Goal: Information Seeking & Learning: Learn about a topic

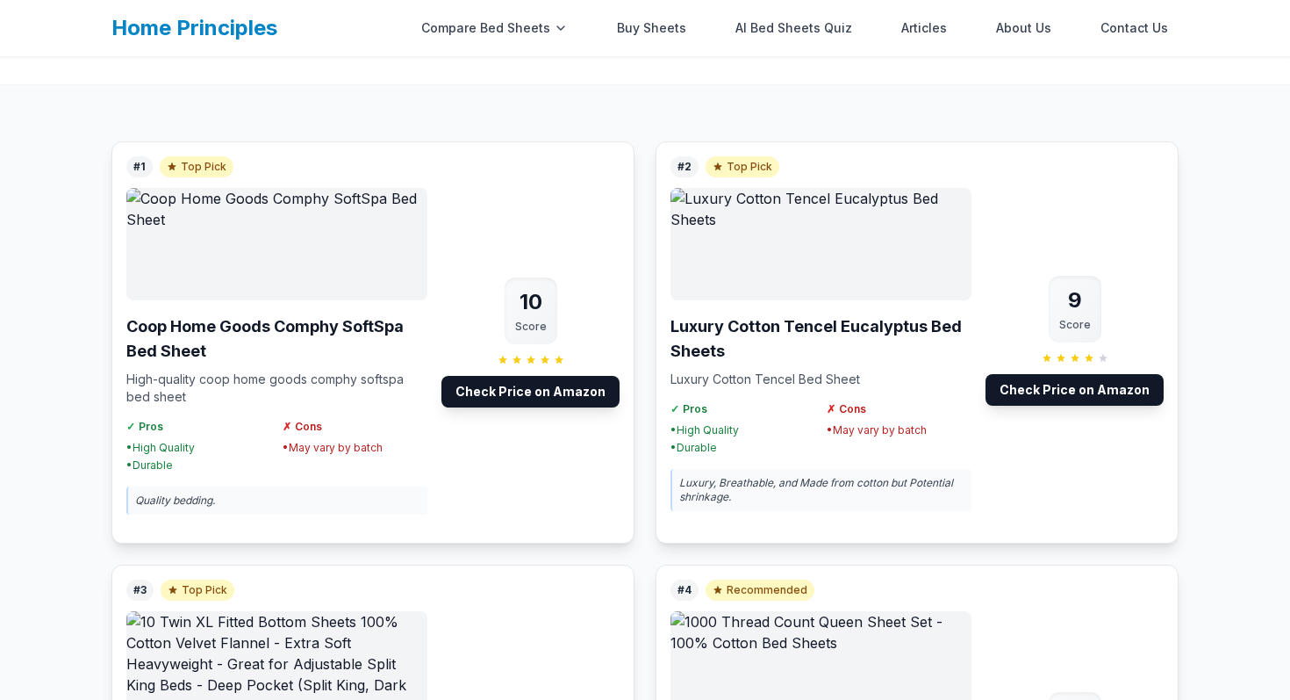
scroll to position [167, 0]
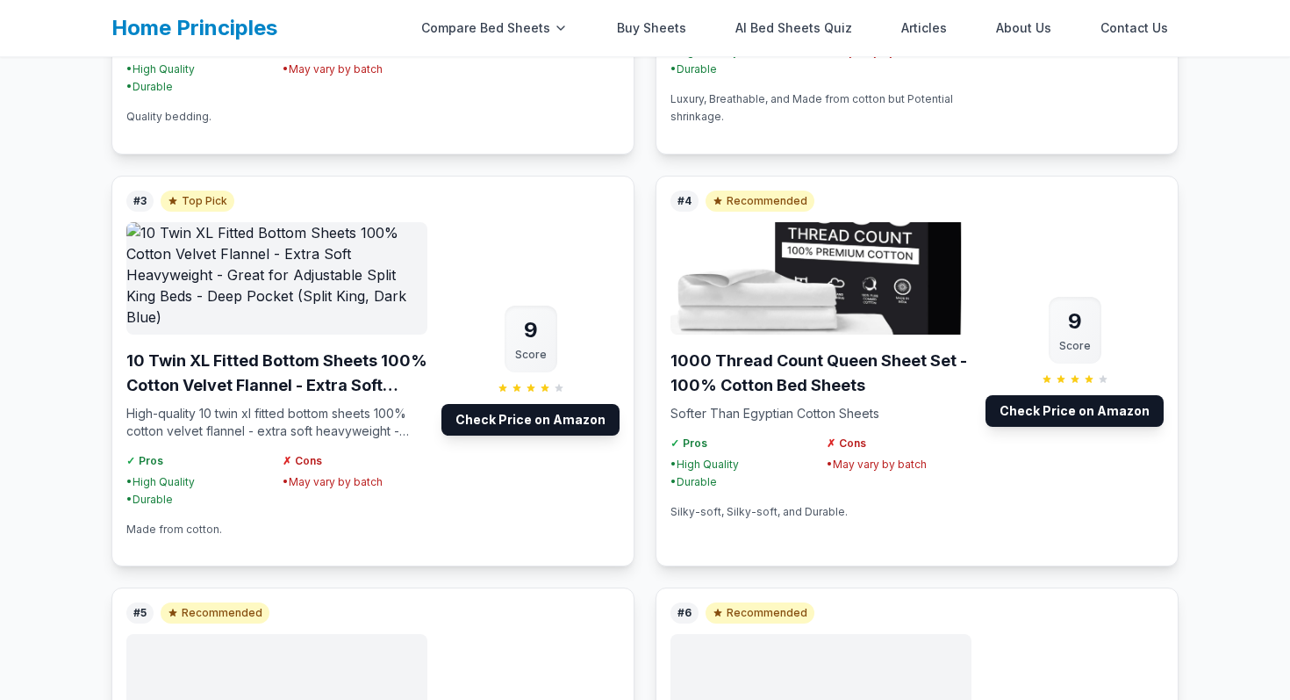
scroll to position [571, 0]
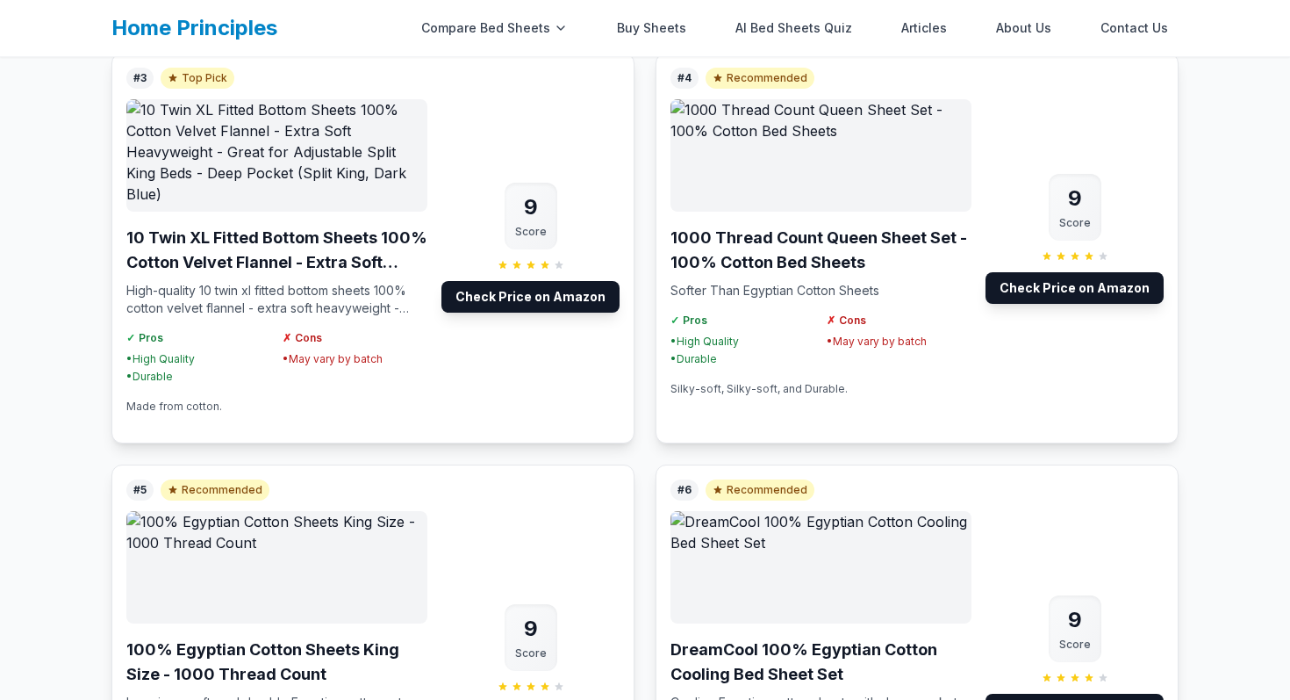
scroll to position [699, 0]
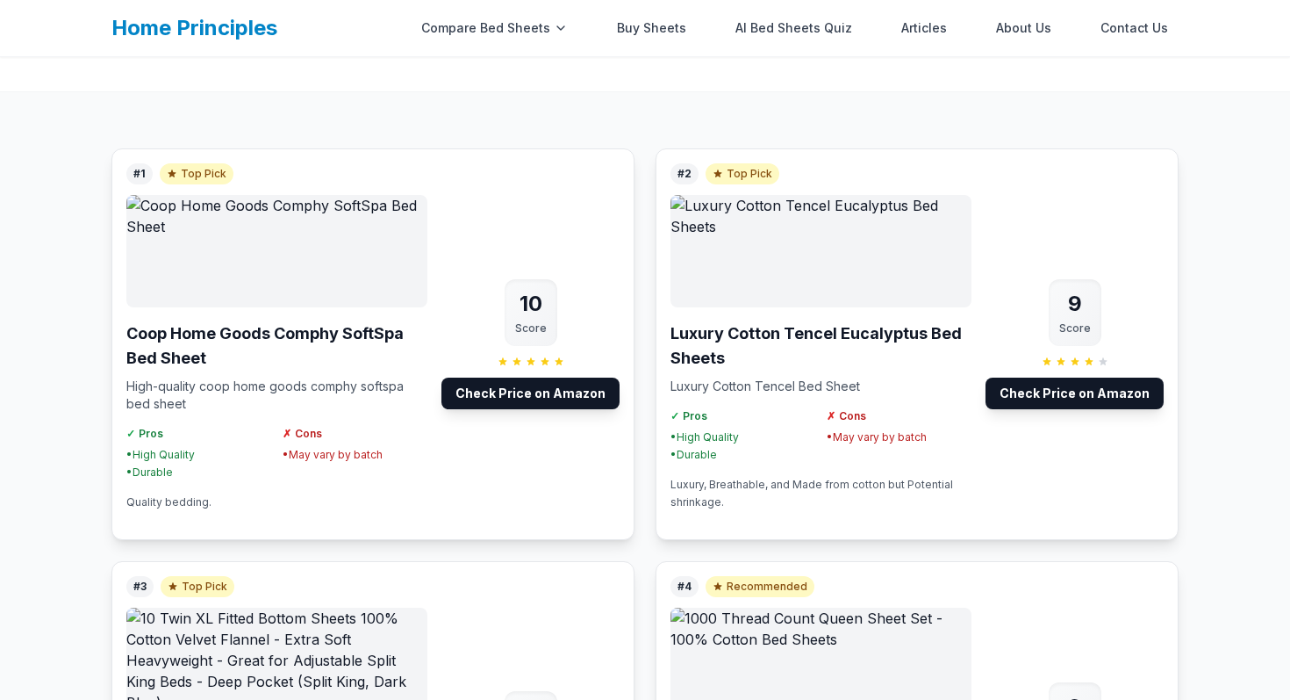
scroll to position [326, 0]
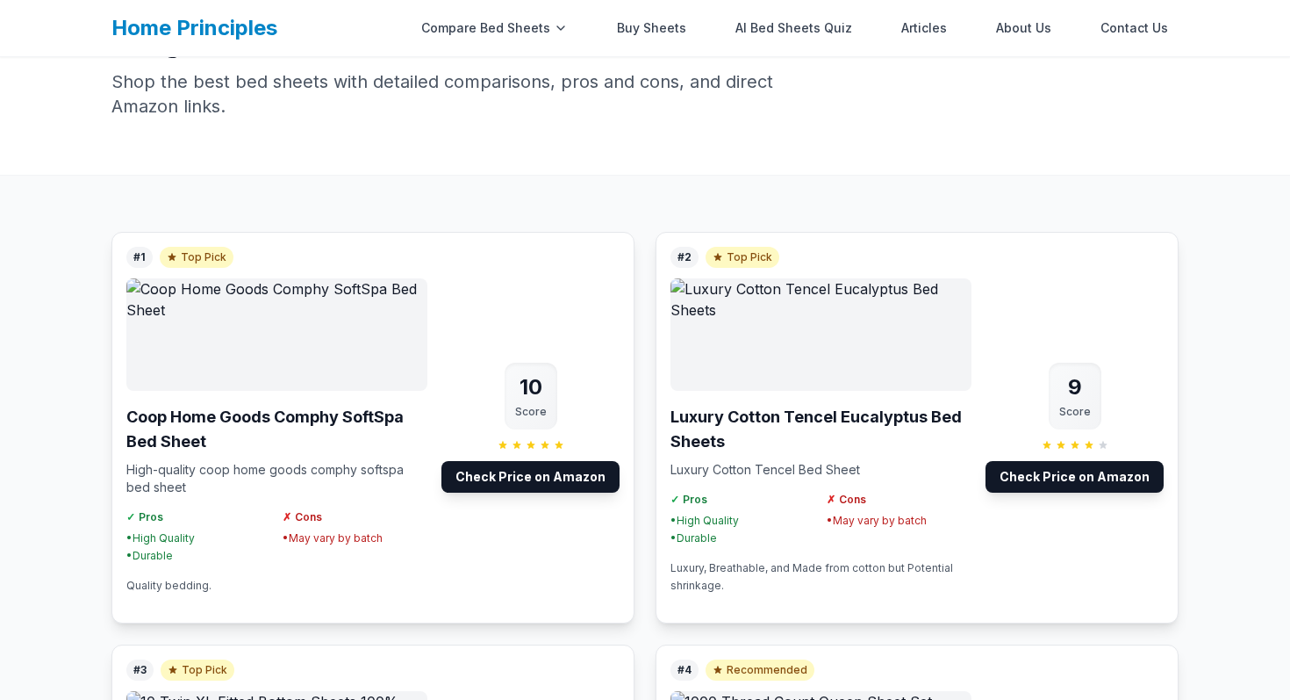
scroll to position [212, 0]
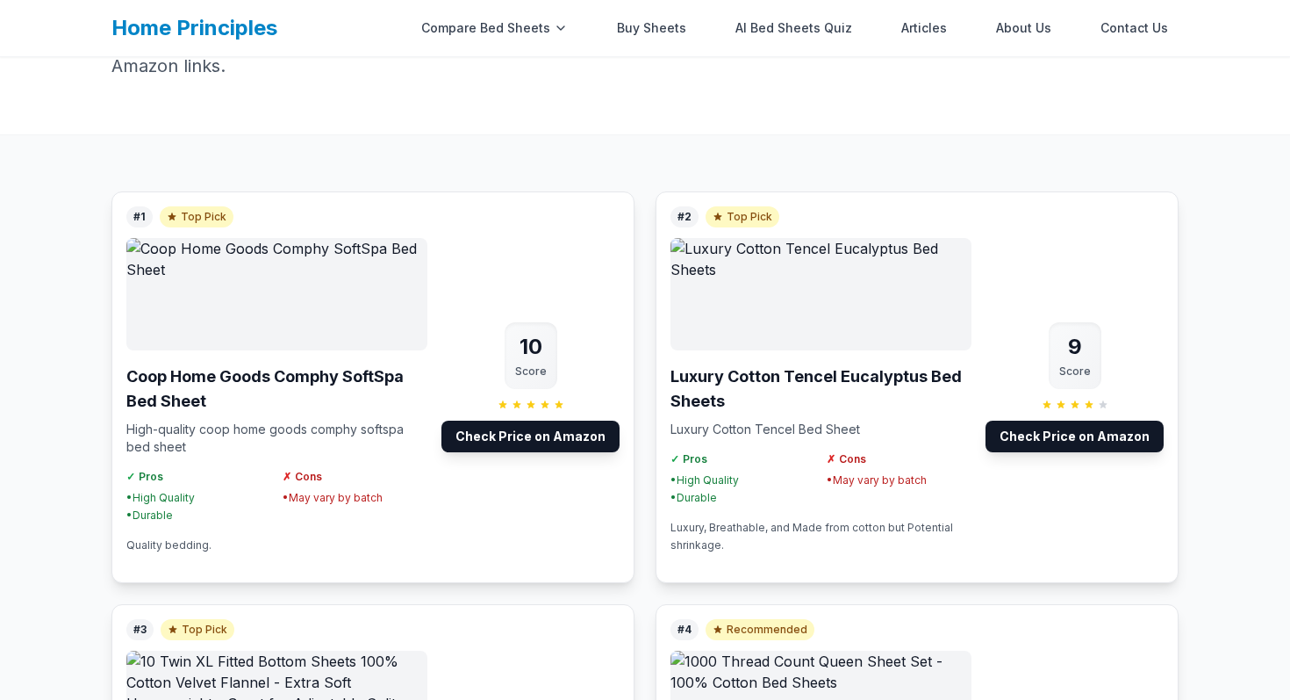
scroll to position [162, 0]
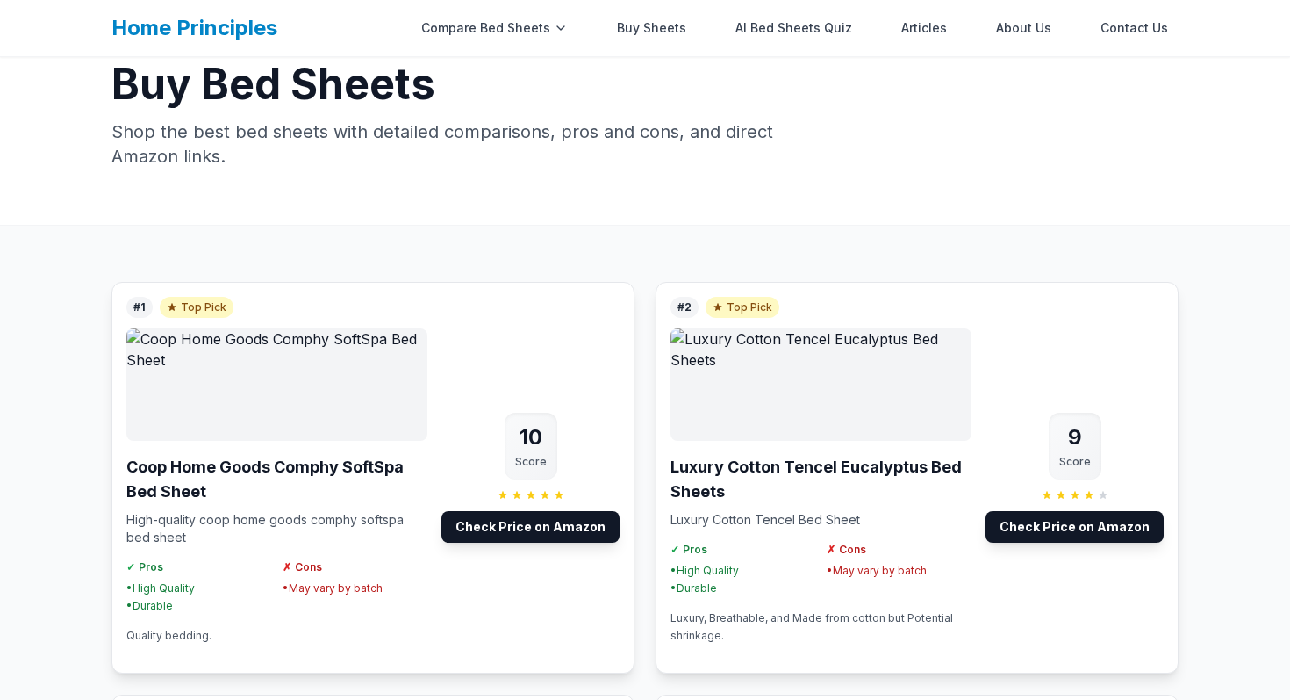
scroll to position [53, 0]
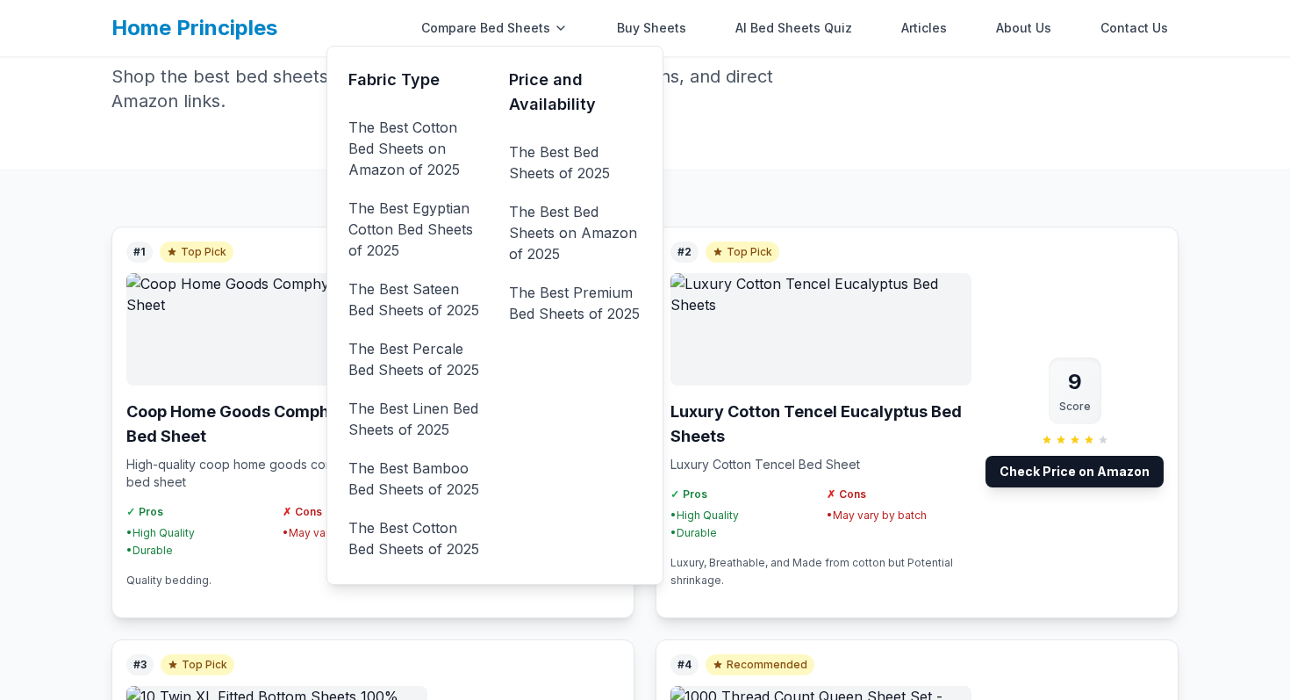
scroll to position [107, 0]
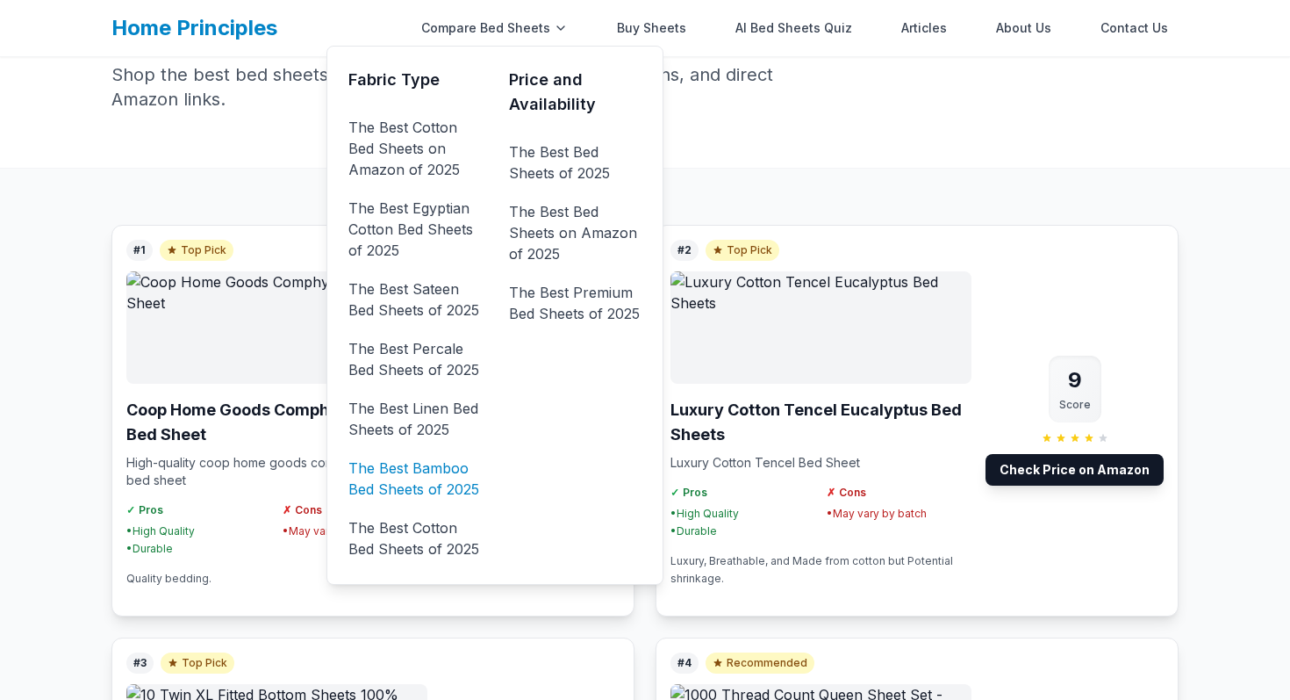
click at [436, 476] on link "The Best Bamboo Bed Sheets of 2025" at bounding box center [415, 478] width 133 height 49
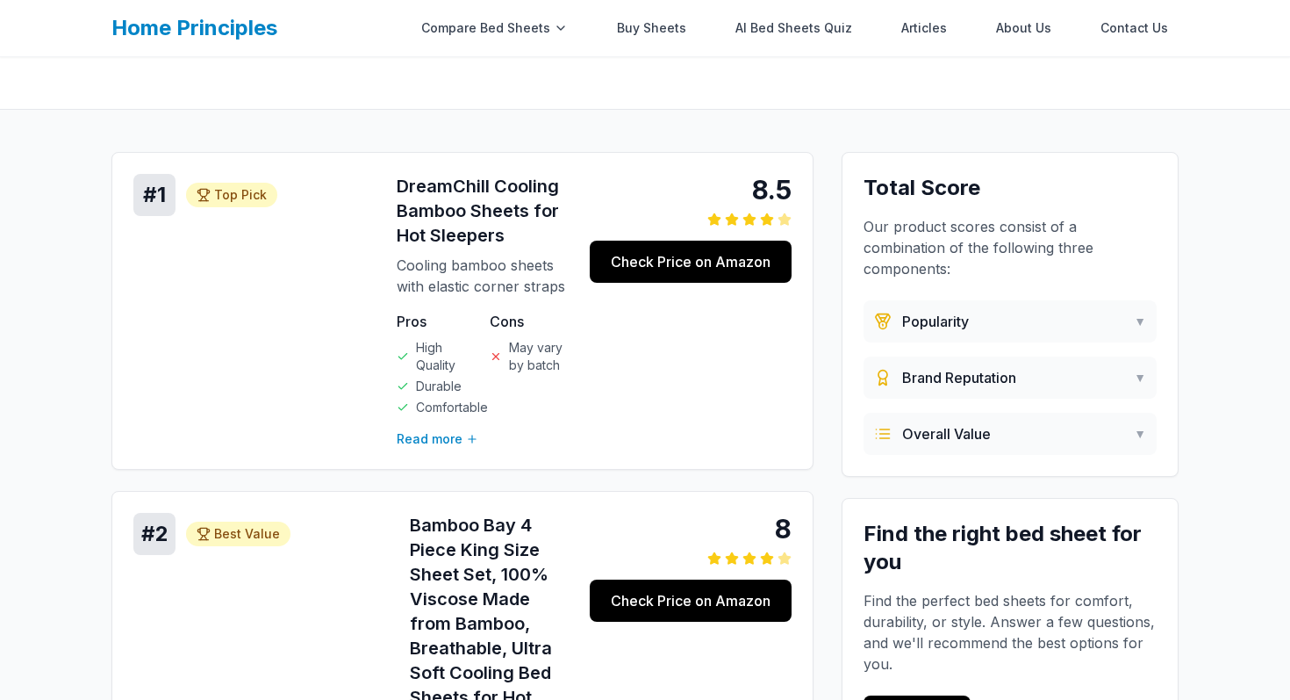
scroll to position [185, 0]
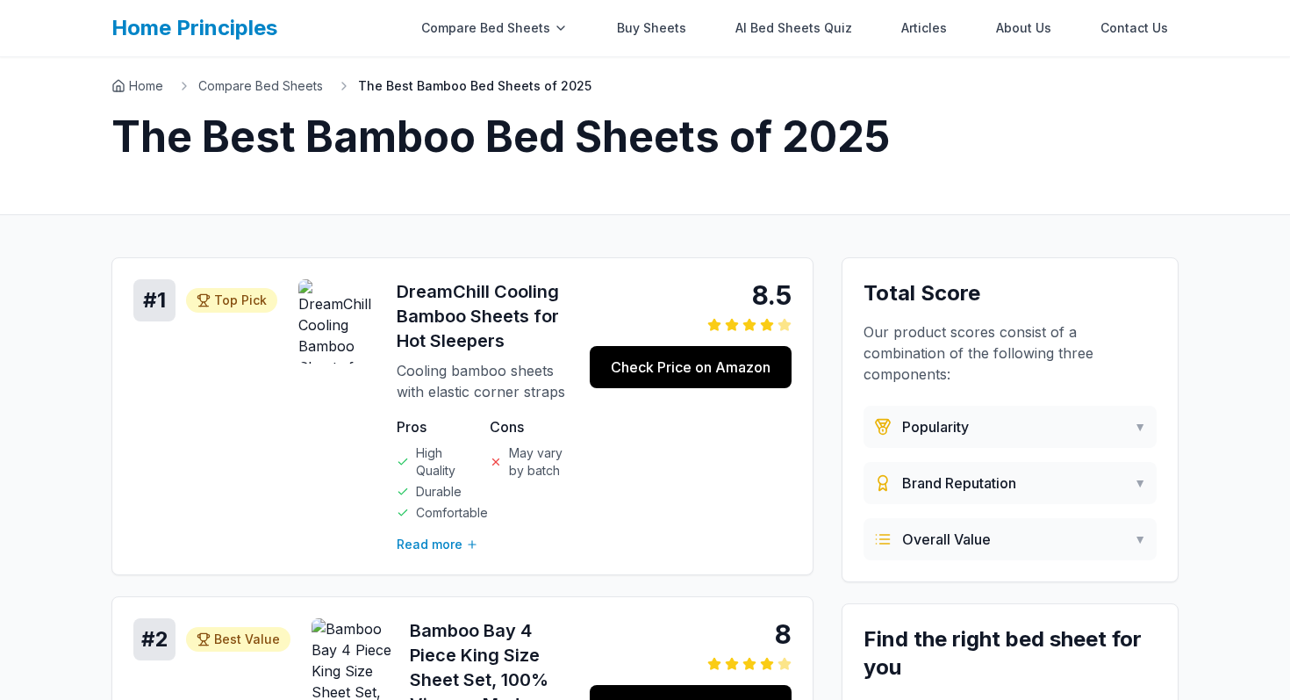
scroll to position [7, 0]
